Goal: Information Seeking & Learning: Check status

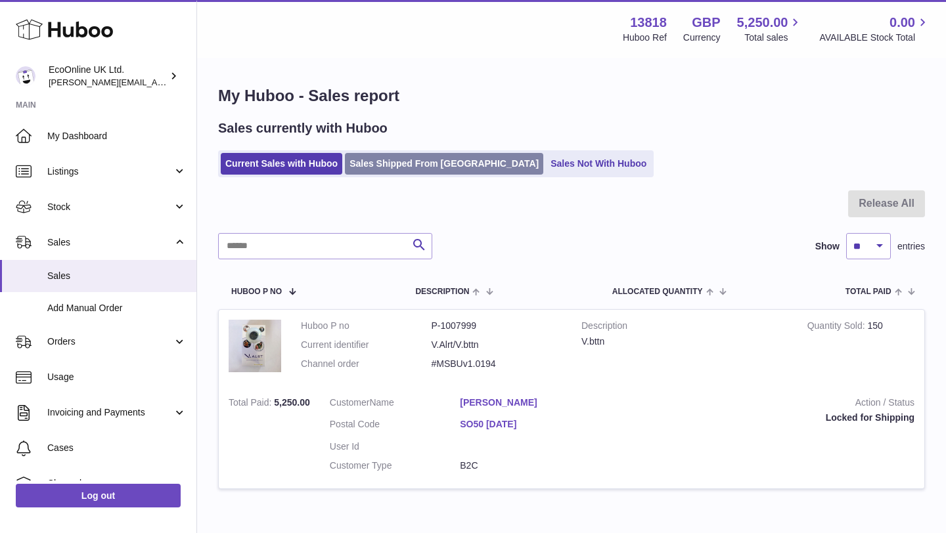
click at [427, 162] on link "Sales Shipped From [GEOGRAPHIC_DATA]" at bounding box center [444, 164] width 198 height 22
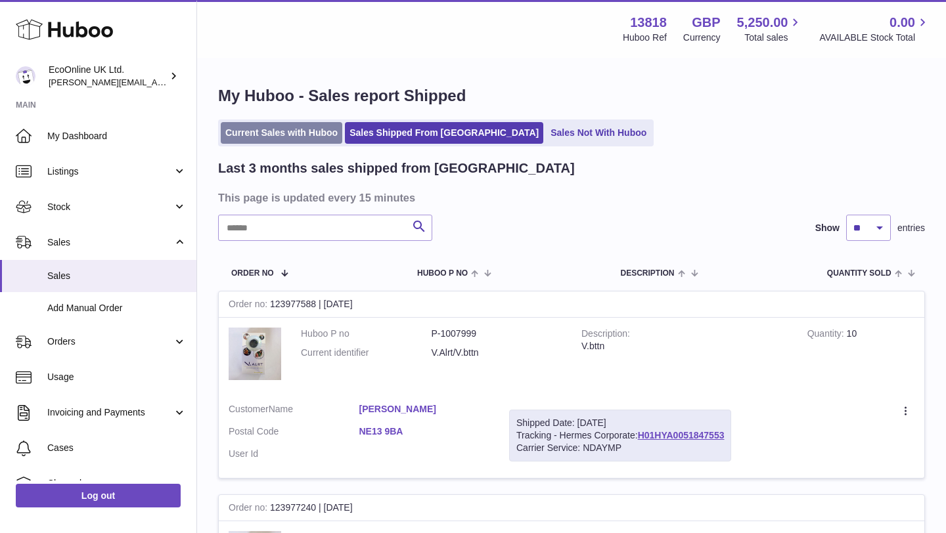
click at [329, 135] on link "Current Sales with Huboo" at bounding box center [281, 133] width 121 height 22
